Goal: Navigation & Orientation: Find specific page/section

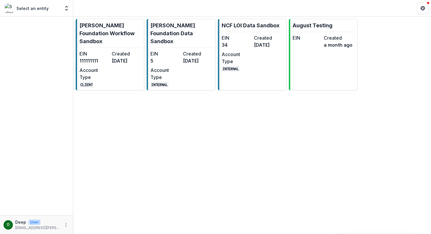
click at [126, 131] on div "Nathan Cummings Foundation Workflow Sandbox EIN 111111111 Created 5 months ago …" at bounding box center [252, 124] width 358 height 217
click at [114, 49] on link "Nathan Cummings Foundation Workflow Sandbox EIN 111111111 Created 5 months ago …" at bounding box center [110, 55] width 69 height 72
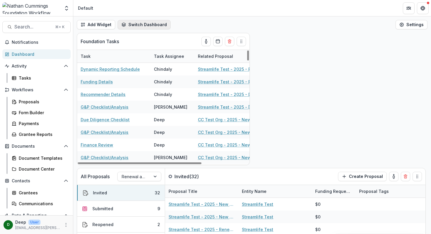
click at [148, 22] on button "Switch Dashboard" at bounding box center [144, 24] width 53 height 9
click at [330, 104] on div "All Proposals Renewal and New Grants Pipeline Invited ( 32 ) Create Proposal In…" at bounding box center [252, 133] width 358 height 201
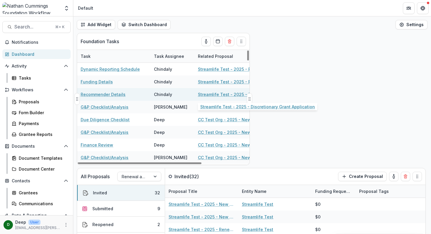
drag, startPoint x: 248, startPoint y: 99, endPoint x: 235, endPoint y: 99, distance: 12.9
click at [235, 99] on div "Foundation Tasks Task Task Assignee Related Proposal Due Date Dynamic Reporting…" at bounding box center [163, 99] width 173 height 132
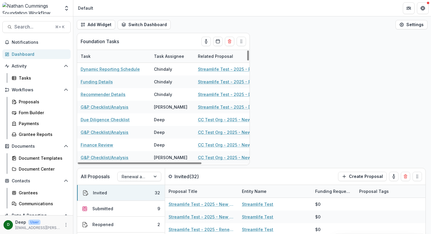
click at [33, 54] on div "Dashboard" at bounding box center [39, 54] width 54 height 6
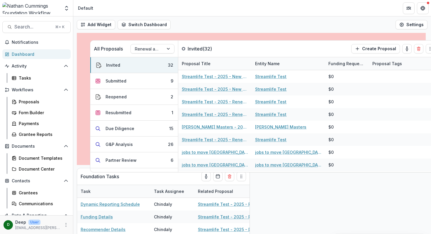
drag, startPoint x: 418, startPoint y: 175, endPoint x: 431, endPoint y: 48, distance: 128.3
click at [431, 48] on div "Add Widget Switch Dashboard Default New Dashboard Settings All Proposals Renewa…" at bounding box center [252, 124] width 358 height 217
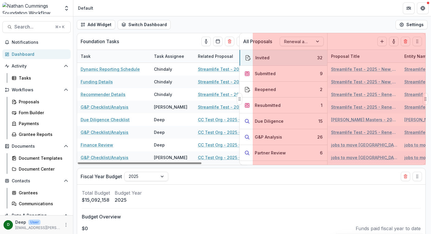
drag, startPoint x: 77, startPoint y: 100, endPoint x: 239, endPoint y: 117, distance: 163.5
click at [239, 117] on div "All Proposals Renewal and New Grants Pipeline Invited ( 32 ) Create Proposal In…" at bounding box center [252, 133] width 358 height 201
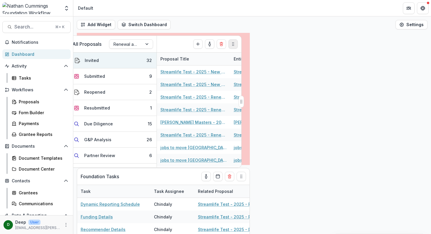
drag, startPoint x: 417, startPoint y: 41, endPoint x: 233, endPoint y: 44, distance: 184.3
click at [233, 44] on icon "Drag" at bounding box center [233, 44] width 5 height 5
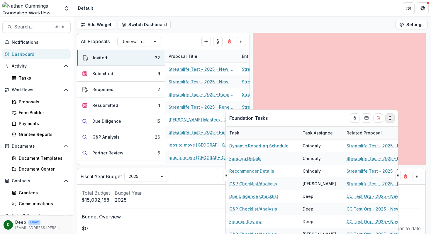
drag, startPoint x: 242, startPoint y: 175, endPoint x: 393, endPoint y: 116, distance: 161.9
click at [393, 116] on icon "Drag" at bounding box center [390, 118] width 5 height 5
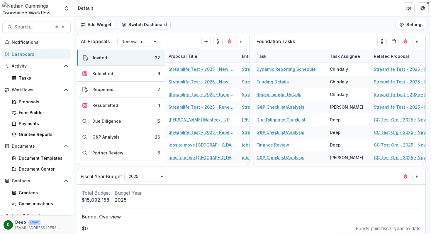
click at [372, 21] on div "Add Widget Switch Dashboard Default New Dashboard Settings" at bounding box center [252, 24] width 358 height 16
click at [407, 24] on button "Settings" at bounding box center [412, 24] width 32 height 9
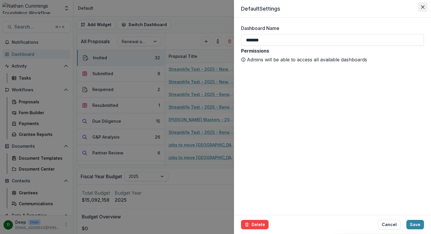
click at [424, 7] on icon "Close" at bounding box center [423, 7] width 4 height 4
